Goal: Transaction & Acquisition: Book appointment/travel/reservation

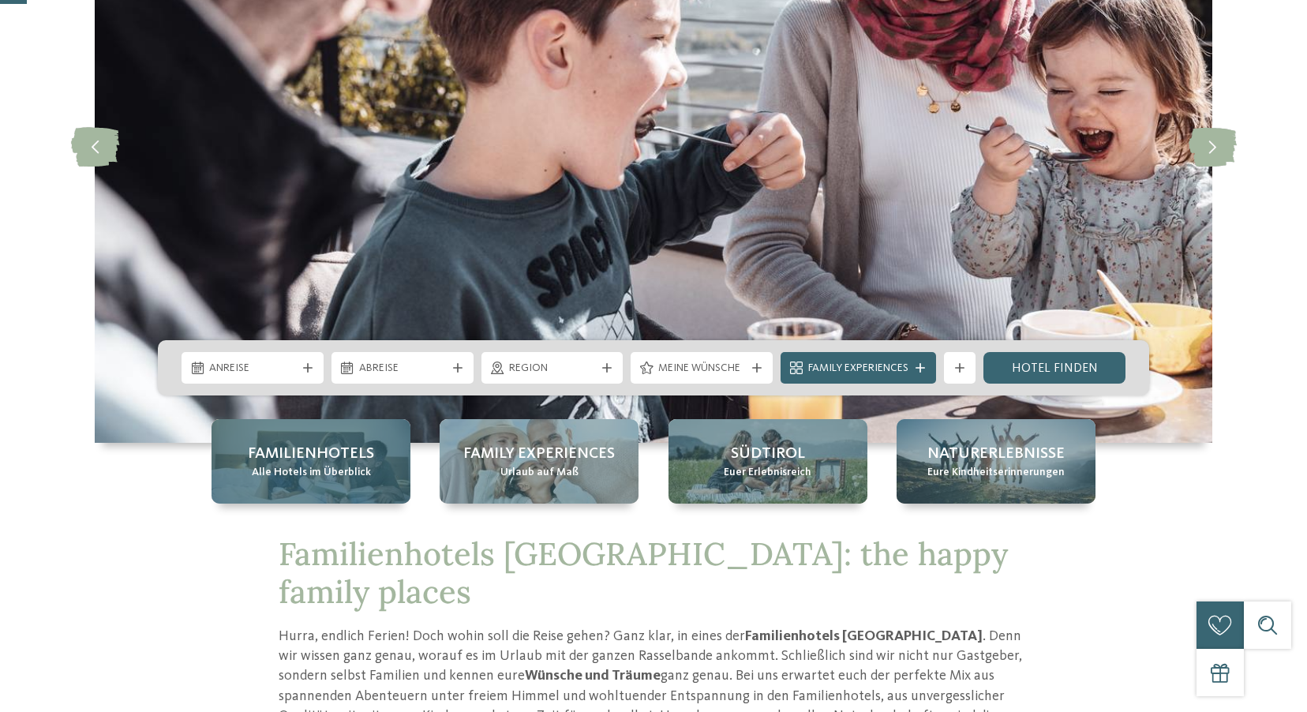
scroll to position [237, 0]
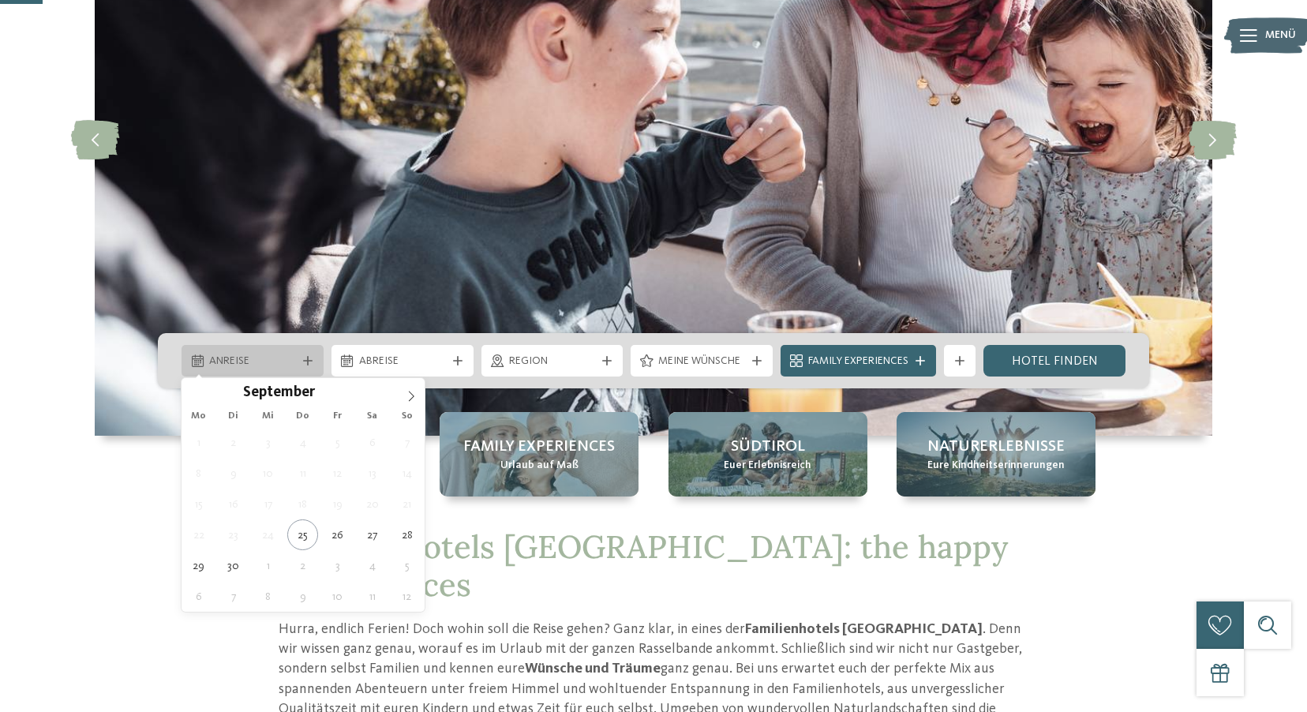
click at [278, 361] on span "Anreise" at bounding box center [252, 362] width 87 height 16
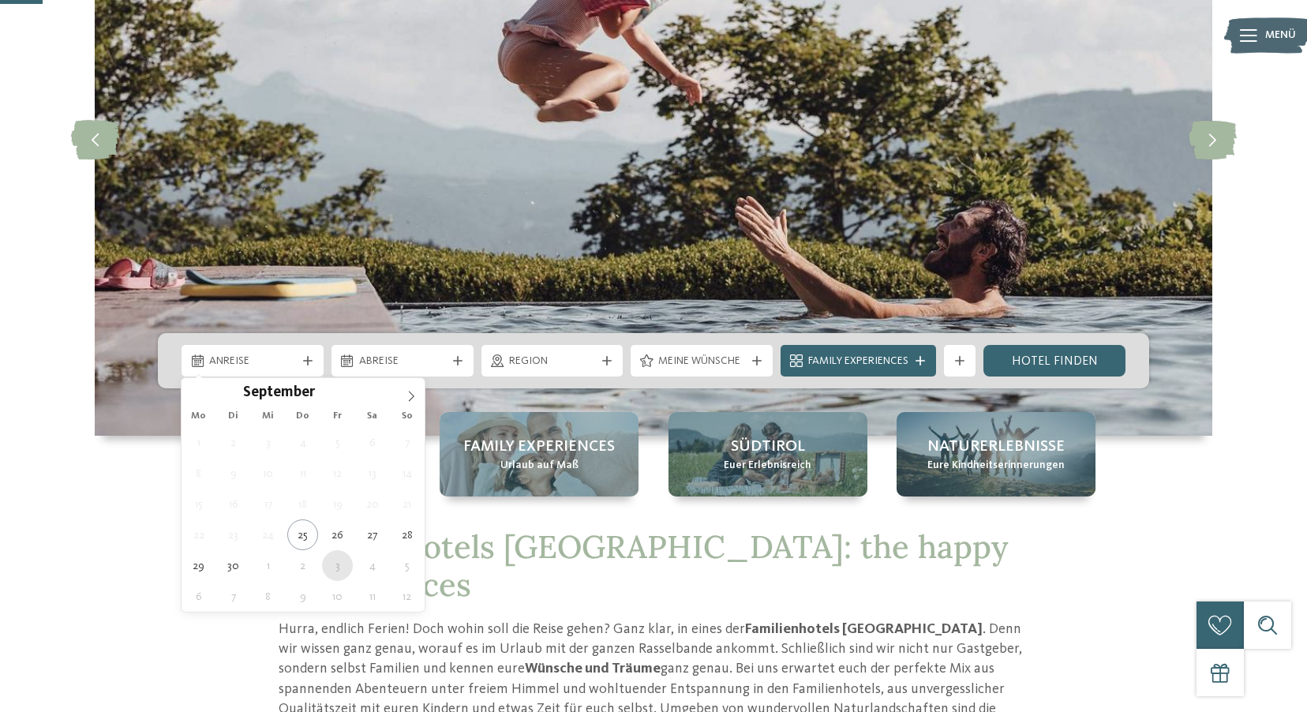
type div "[DATE]"
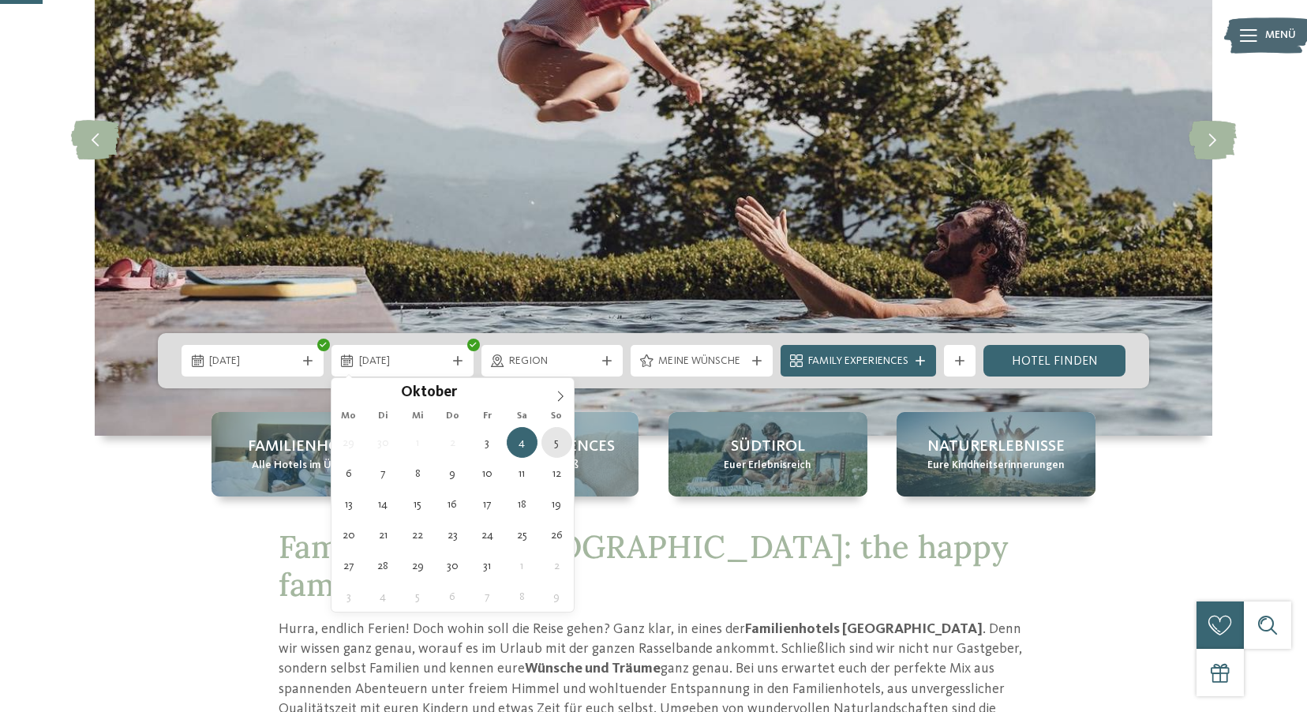
type div "[DATE]"
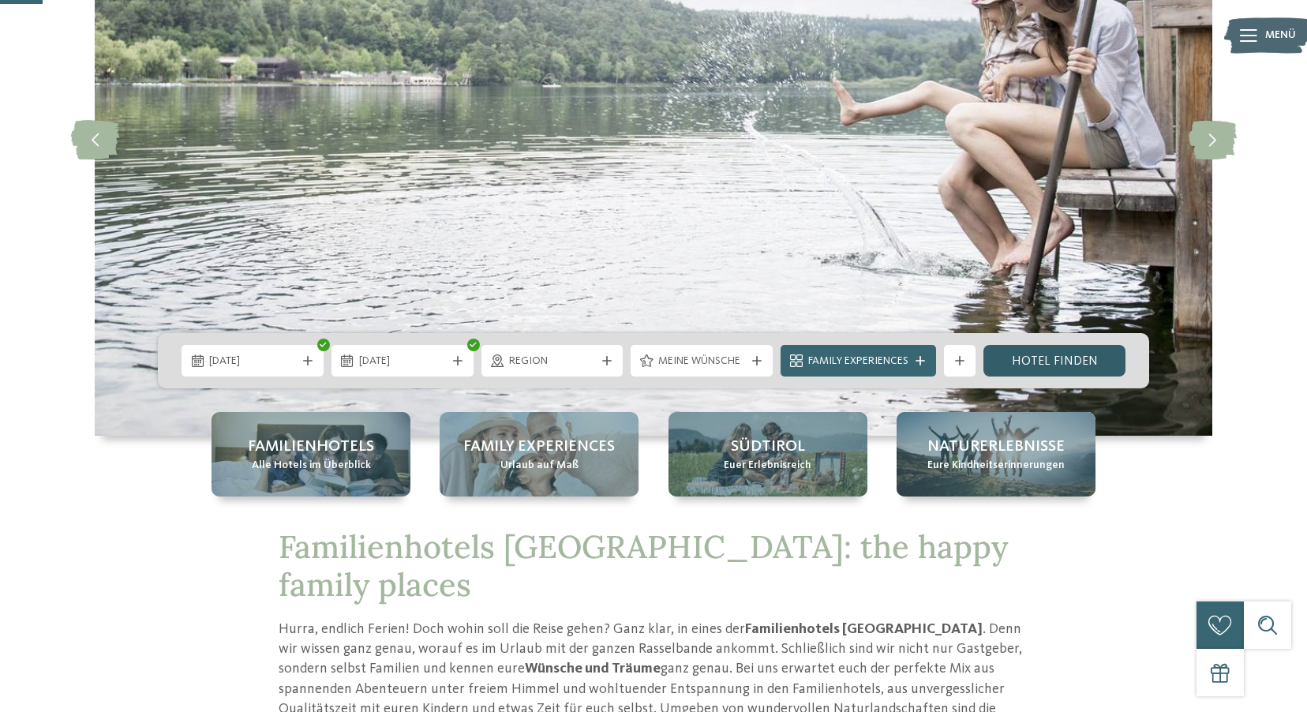
click at [1015, 360] on link "Hotel finden" at bounding box center [1054, 361] width 142 height 32
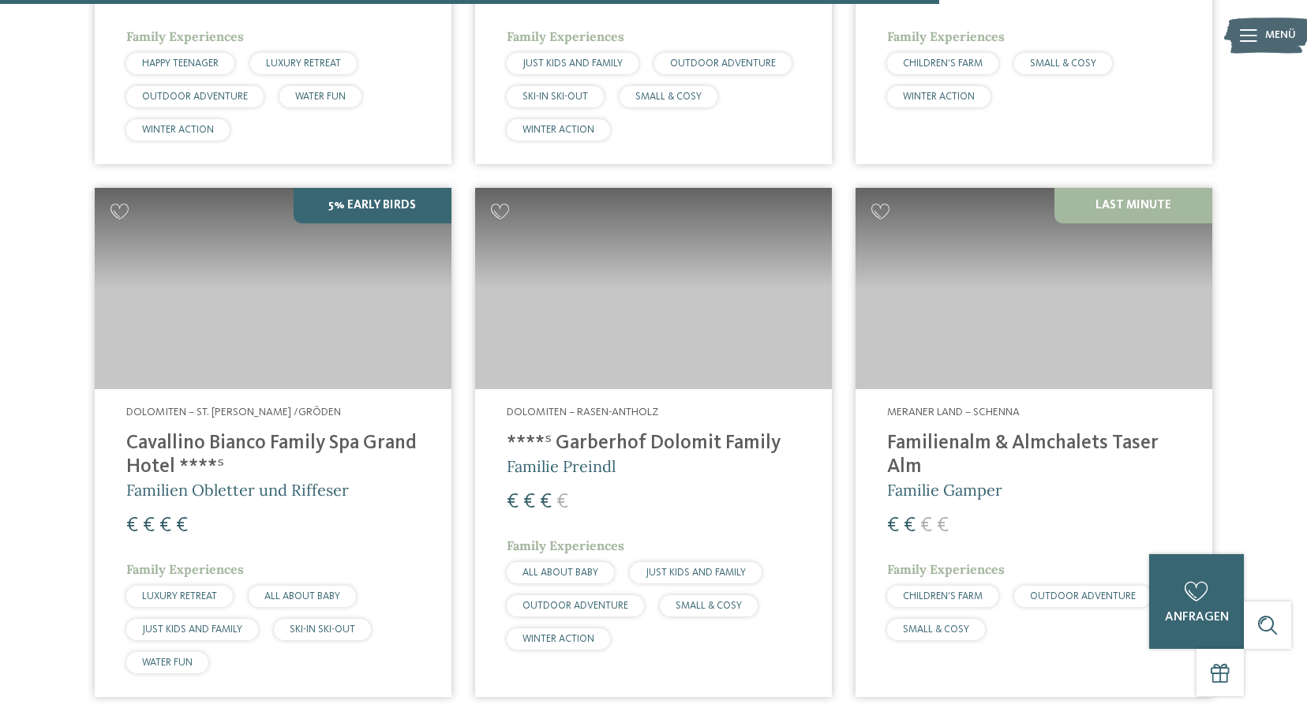
scroll to position [3595, 0]
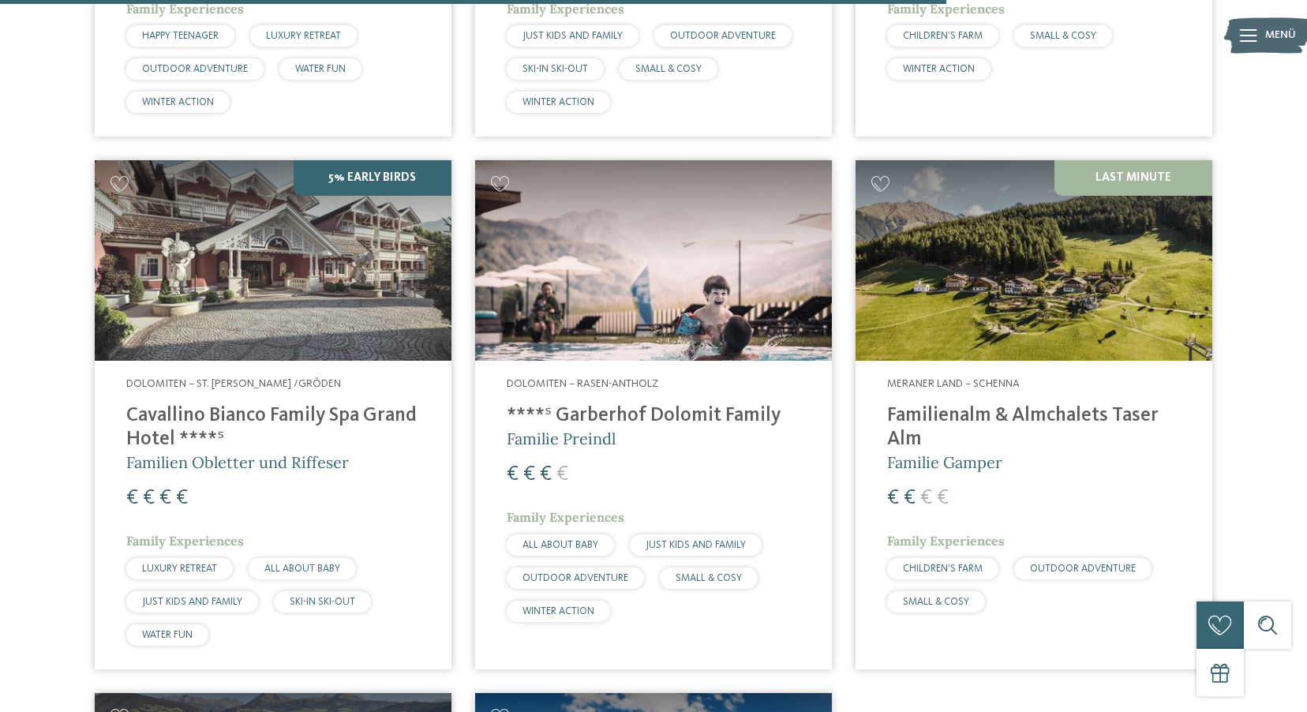
click at [976, 563] on span "CHILDREN’S FARM" at bounding box center [943, 568] width 80 height 10
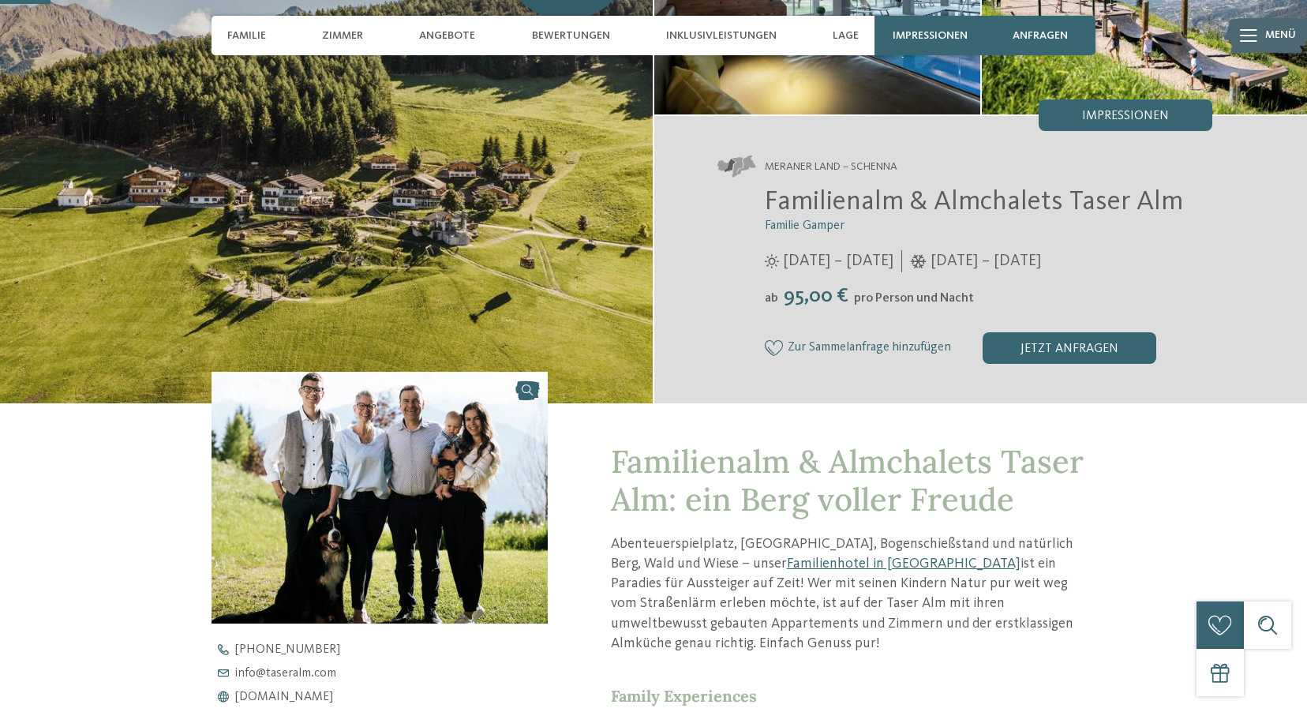
scroll to position [237, 0]
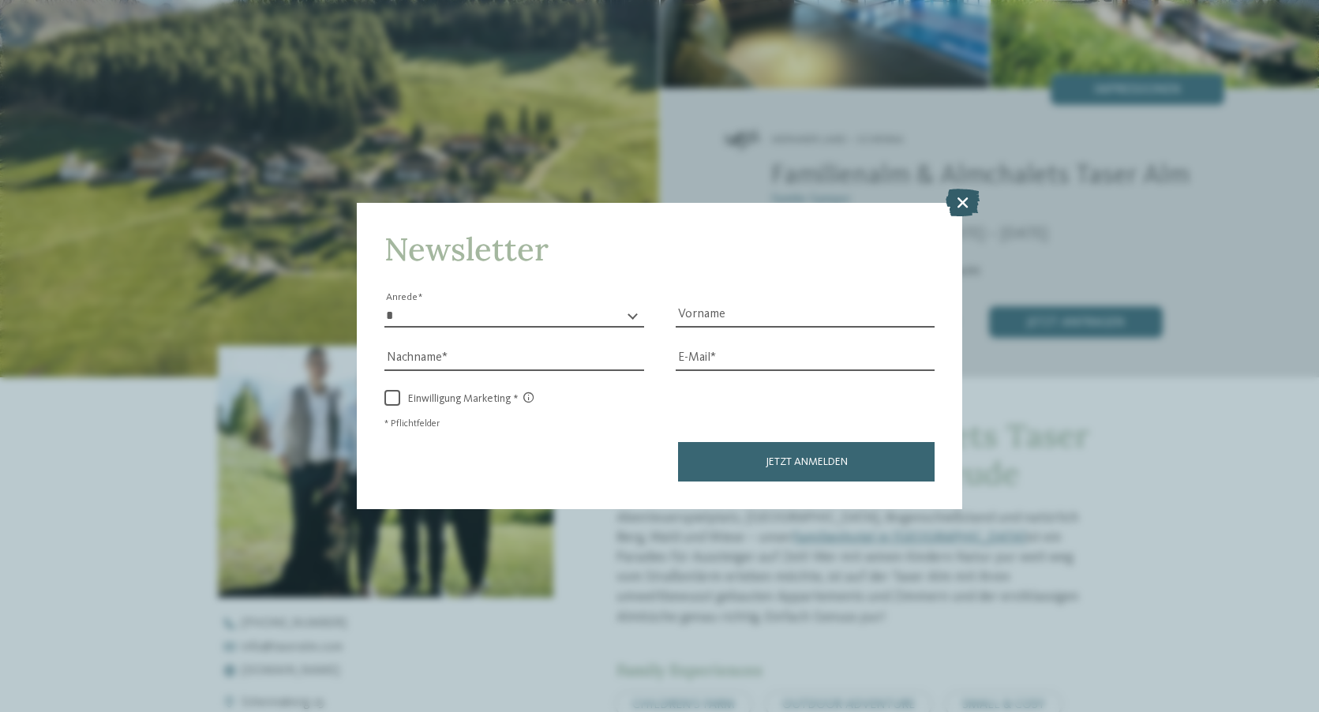
click at [963, 200] on icon at bounding box center [962, 202] width 34 height 28
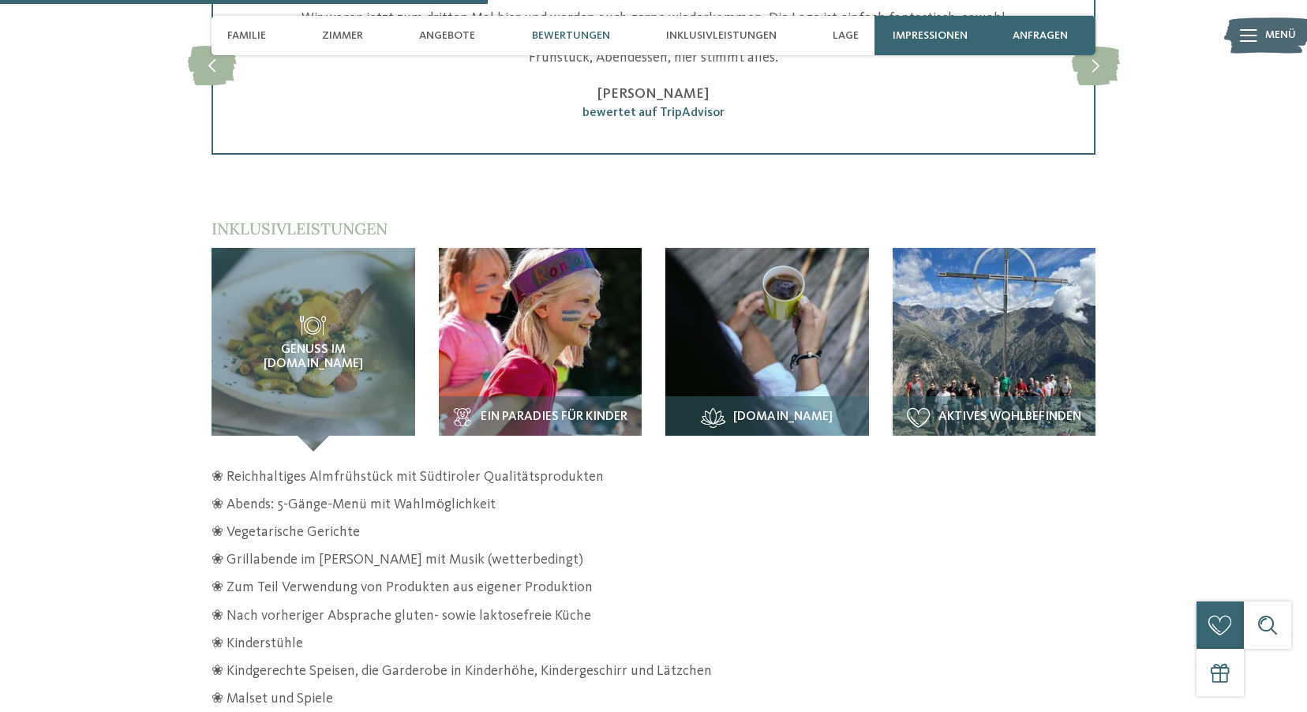
scroll to position [2288, 0]
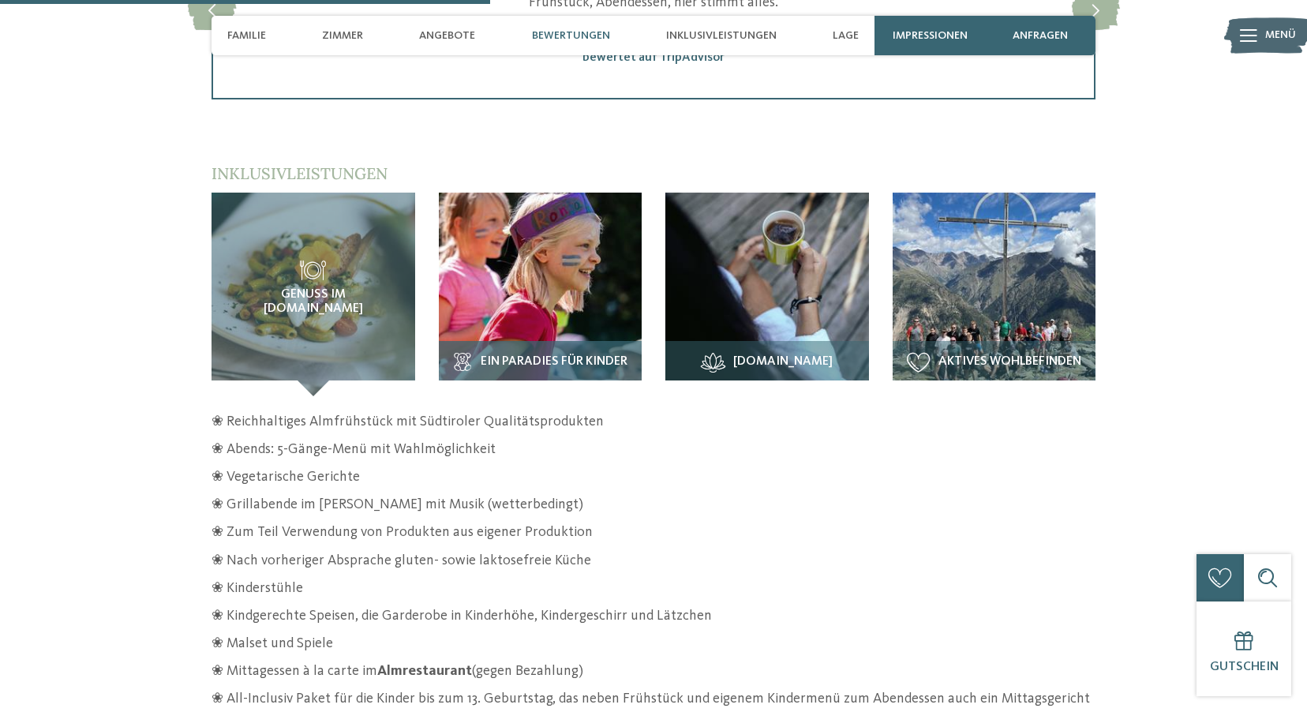
click at [529, 284] on img at bounding box center [541, 295] width 204 height 204
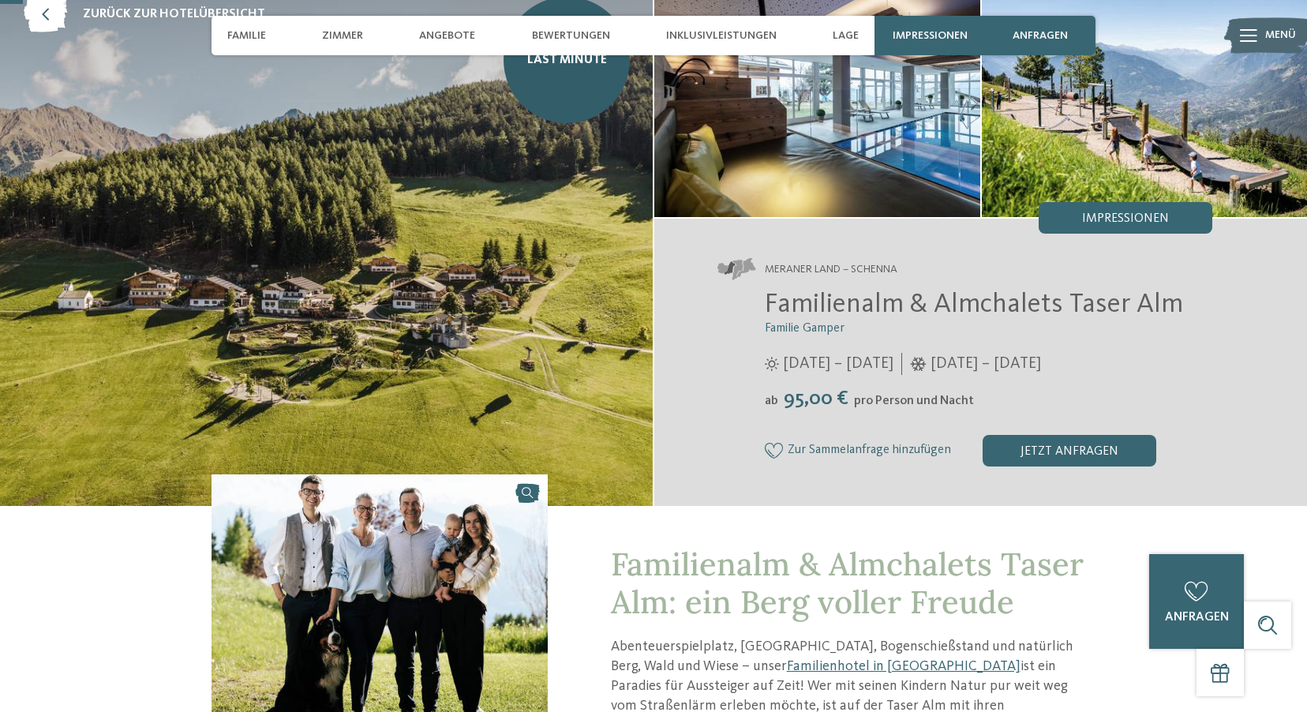
scroll to position [0, 0]
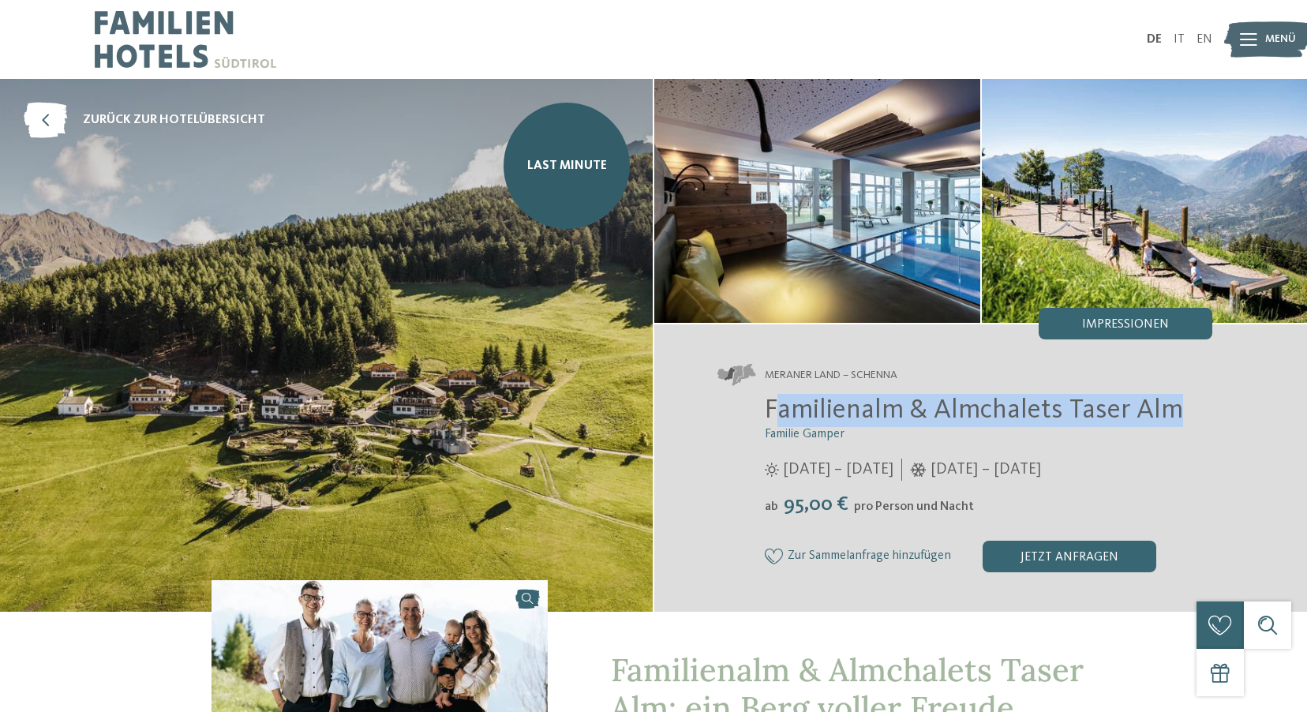
drag, startPoint x: 1127, startPoint y: 415, endPoint x: 774, endPoint y: 402, distance: 352.9
click at [774, 402] on span "Familienalm & Almchalets Taser Alm" at bounding box center [974, 410] width 418 height 28
copy span "amilienalm & Almchalets Taser Alm"
click at [1179, 413] on h2 "Familienalm & Almchalets Taser Alm" at bounding box center [988, 410] width 447 height 33
drag, startPoint x: 1179, startPoint y: 413, endPoint x: 763, endPoint y: 415, distance: 415.9
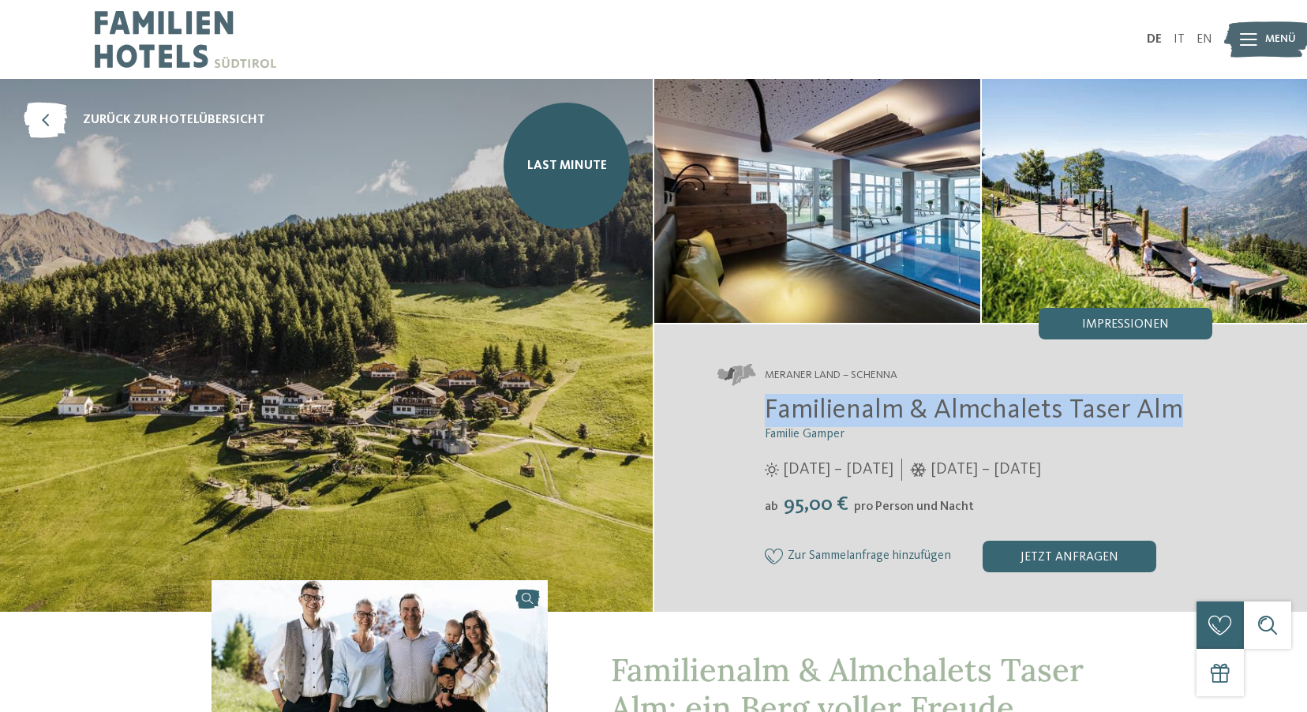
click at [763, 415] on div "Familienalm & Almchalets Taser Alm Familie Gamper 12.04. – 08.11.2025 ab" at bounding box center [964, 483] width 495 height 178
copy span "Familienalm & Almchalets Taser Alm"
